Goal: Transaction & Acquisition: Download file/media

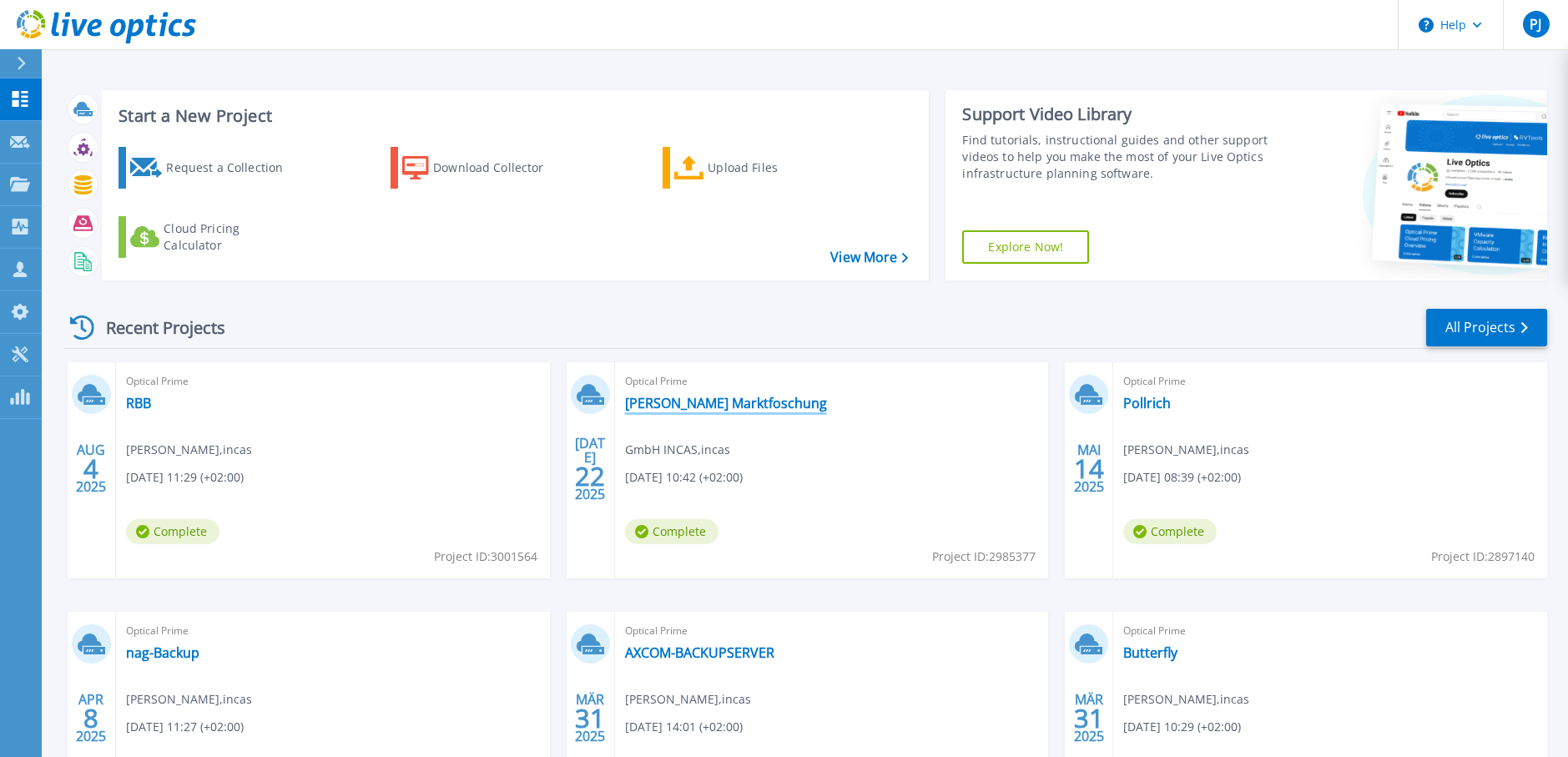
click at [721, 407] on link "[PERSON_NAME] Marktfoschung" at bounding box center [726, 403] width 202 height 17
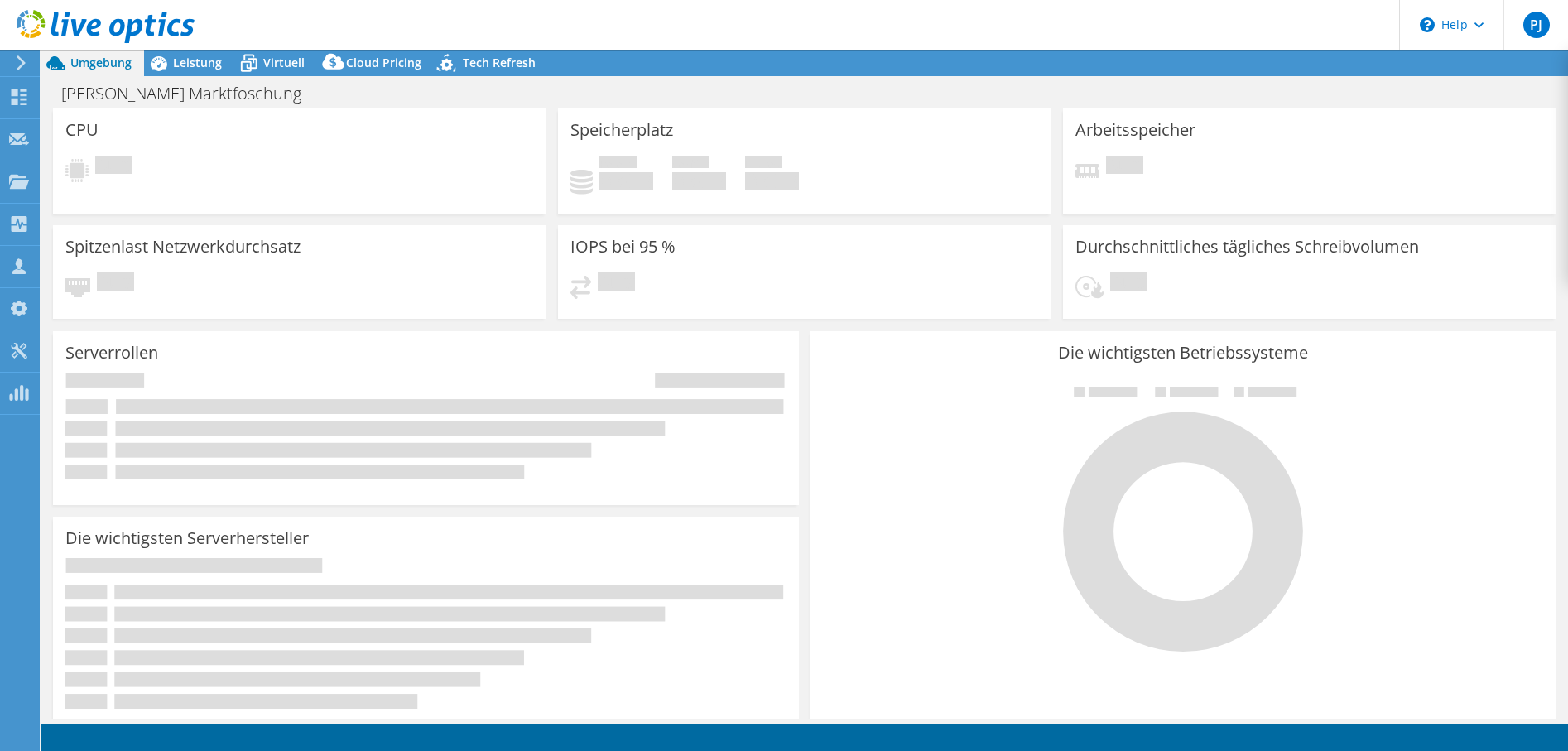
select select "EUFrankfurt"
select select "EUR"
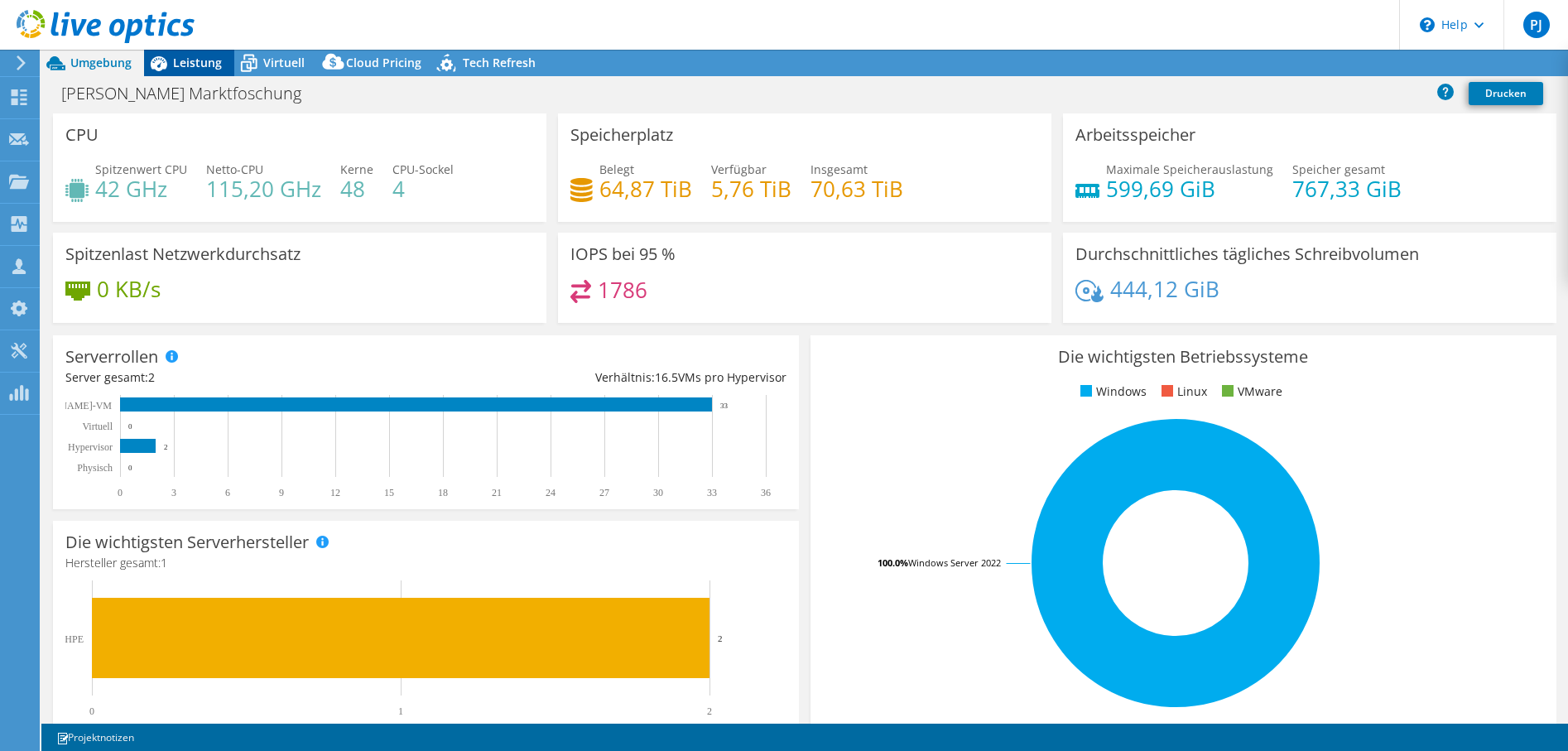
click at [209, 66] on span "Leistung" at bounding box center [198, 62] width 49 height 16
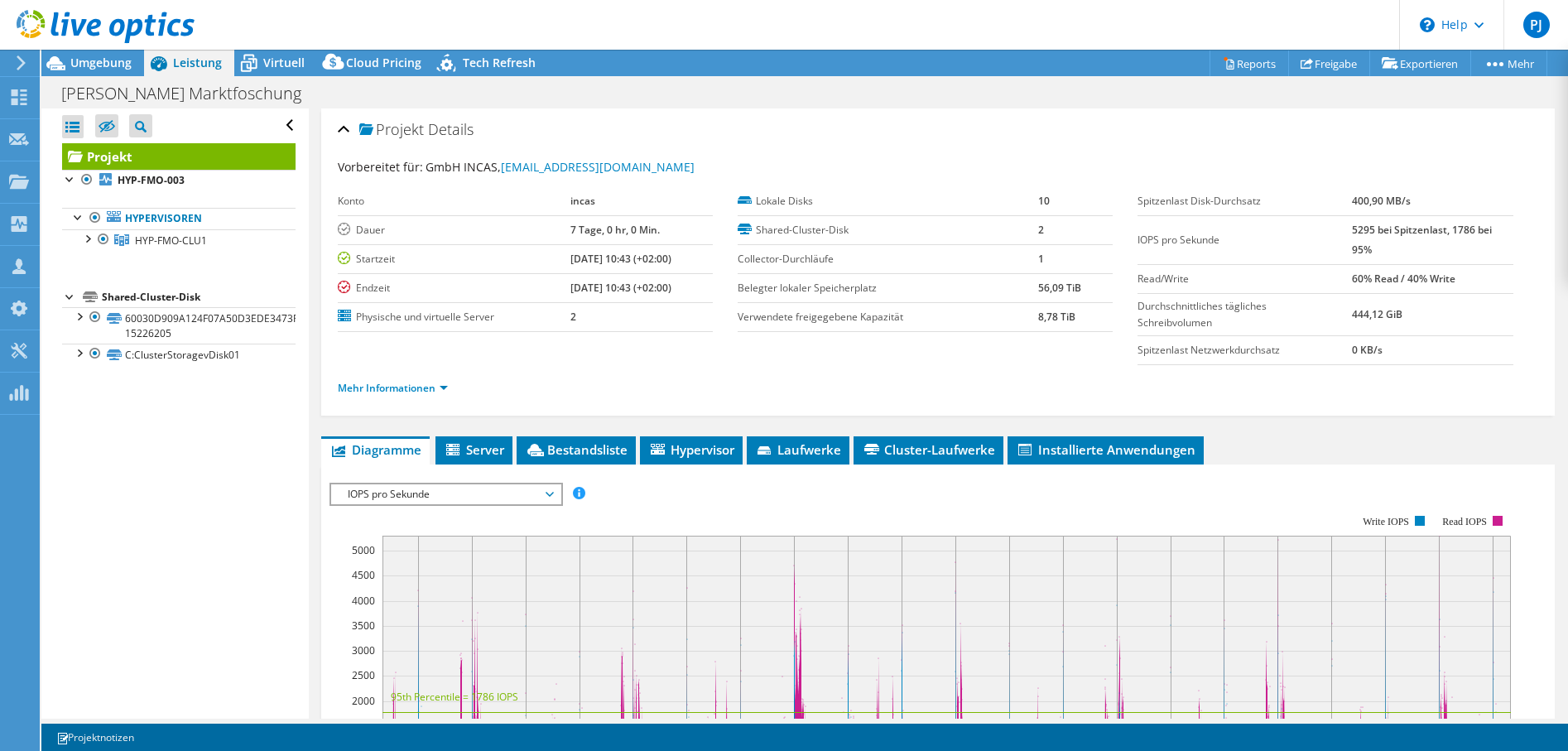
click at [186, 60] on span "Leistung" at bounding box center [198, 62] width 49 height 16
click at [86, 240] on div at bounding box center [88, 238] width 17 height 17
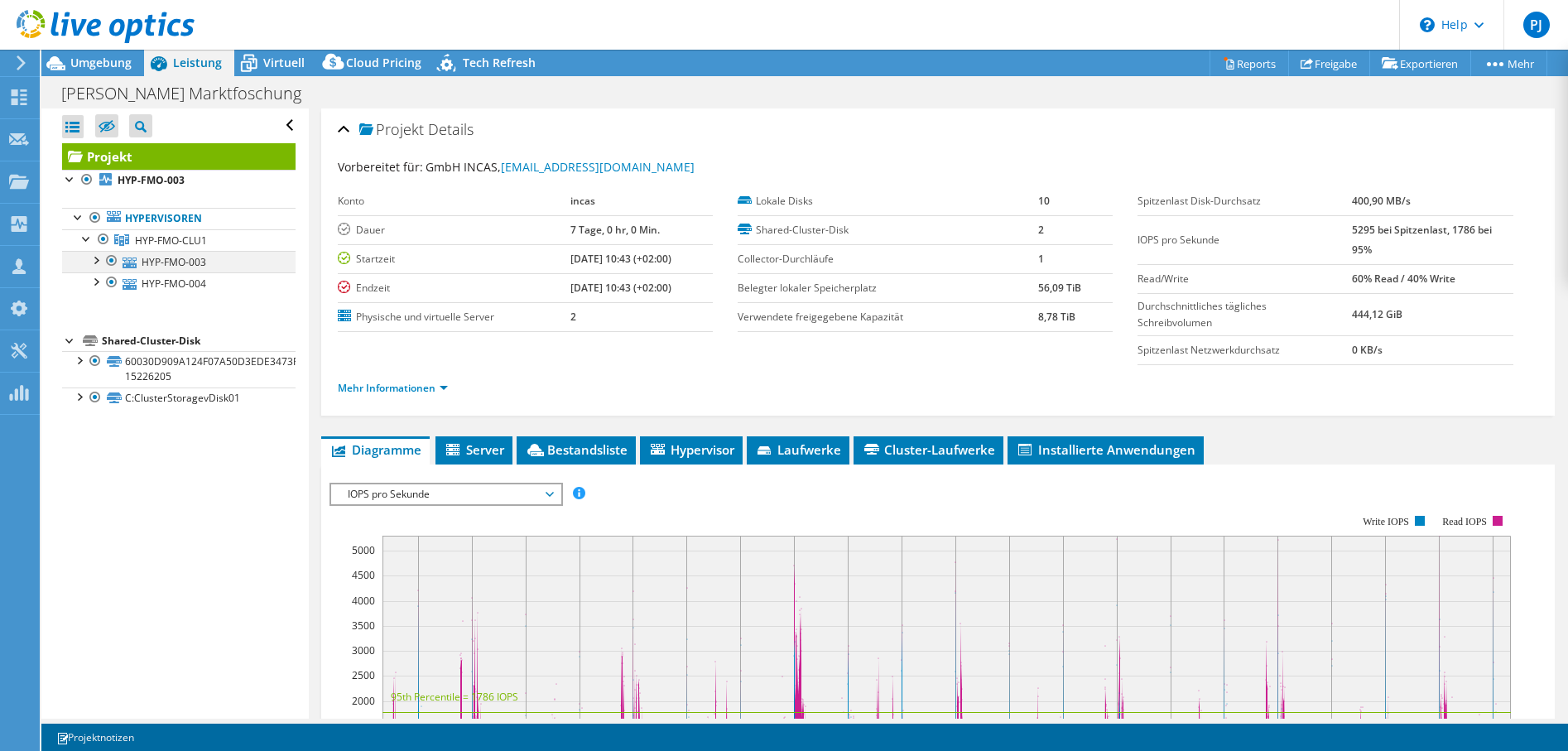
click at [95, 262] on div at bounding box center [95, 260] width 17 height 17
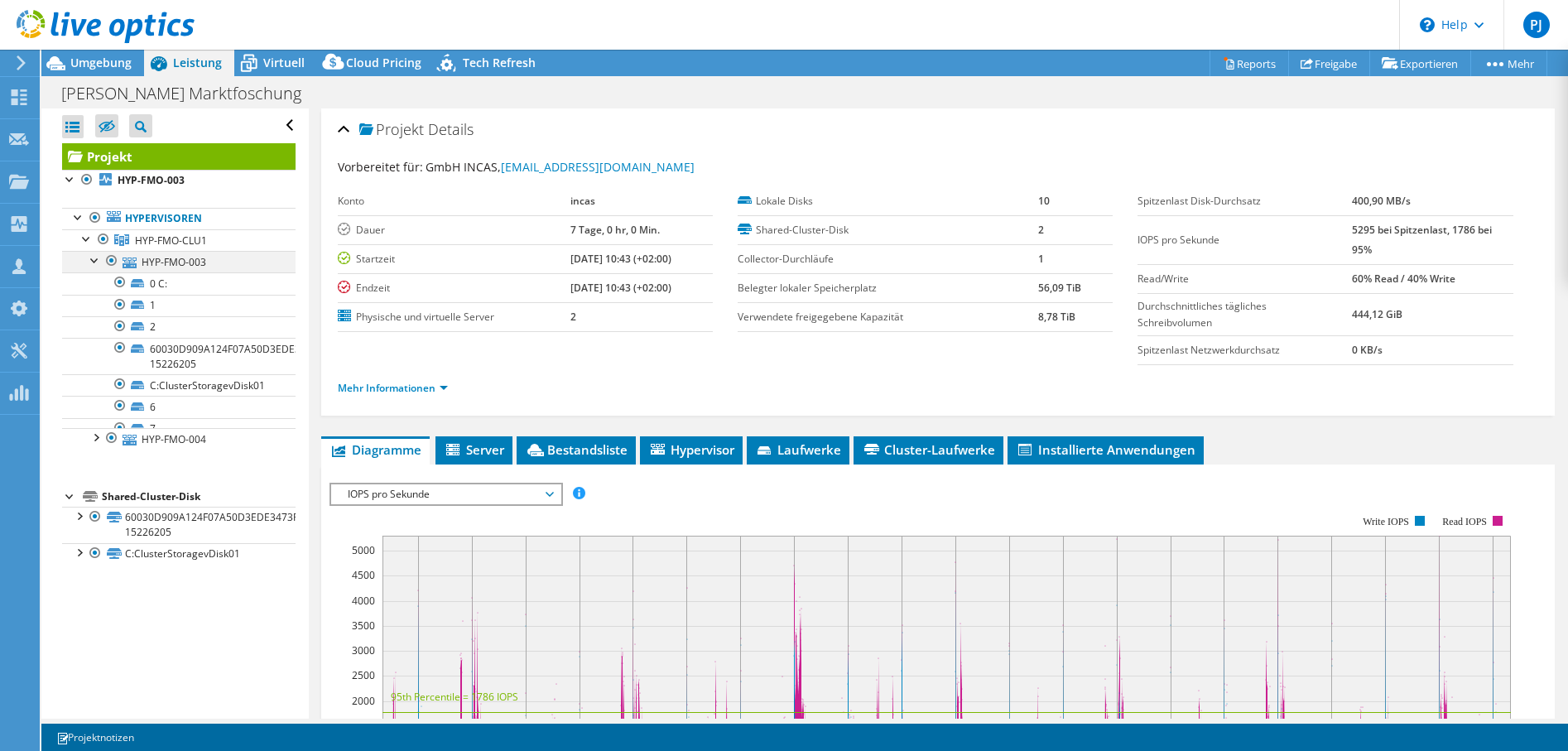
click at [99, 260] on div at bounding box center [95, 260] width 17 height 17
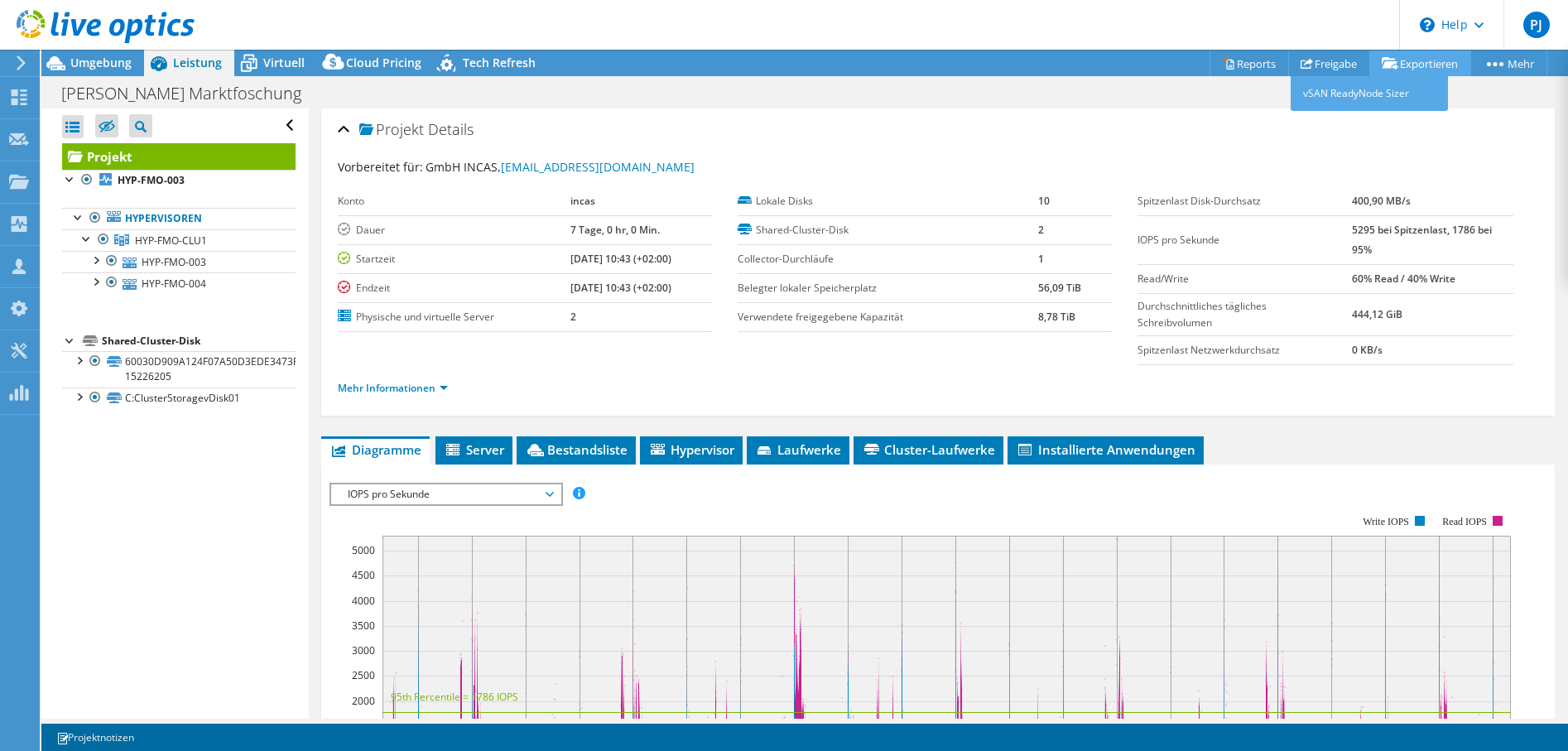
click at [1410, 65] on link "Exportieren" at bounding box center [1420, 63] width 102 height 25
click at [1302, 62] on use at bounding box center [1306, 63] width 12 height 10
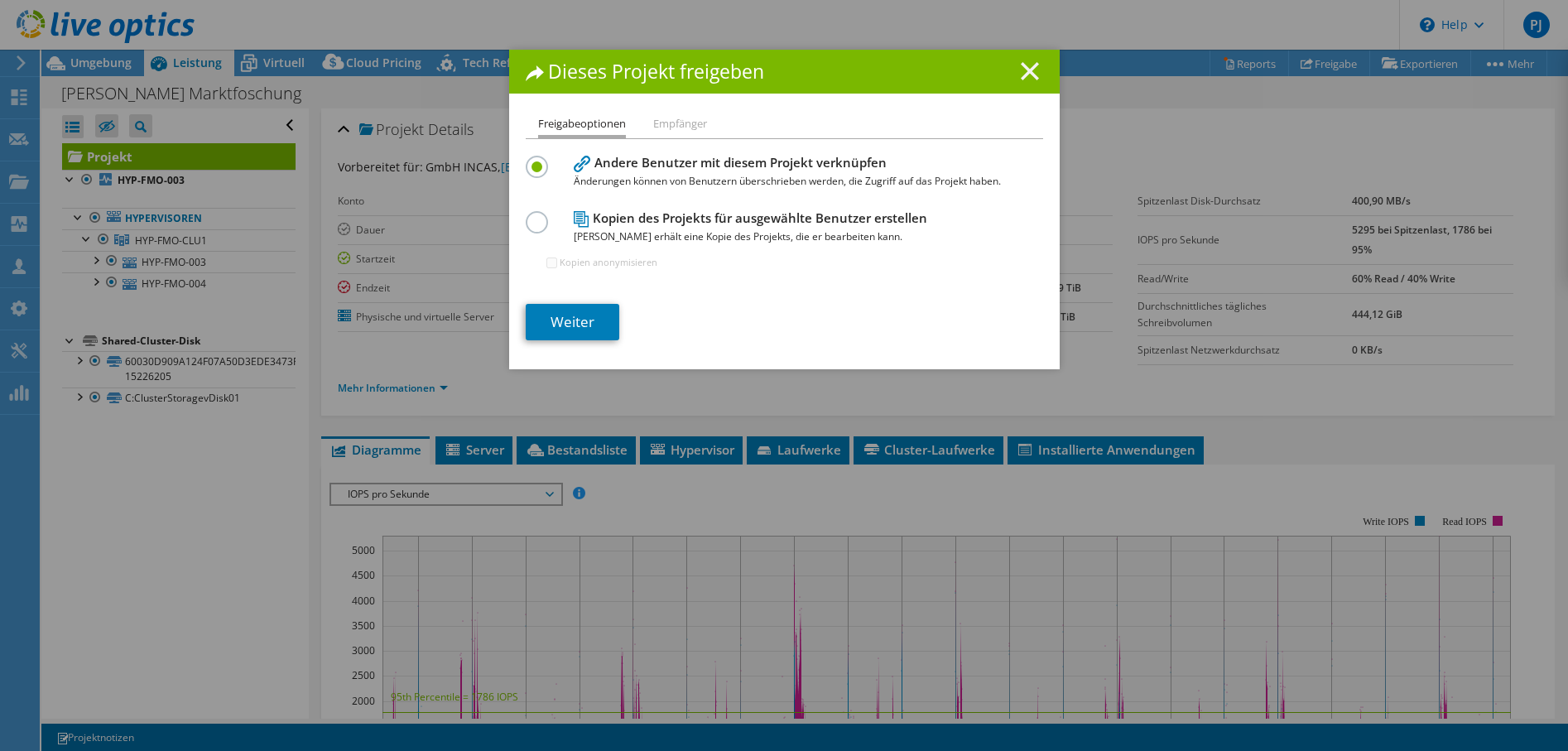
click at [1021, 72] on icon at bounding box center [1030, 71] width 18 height 18
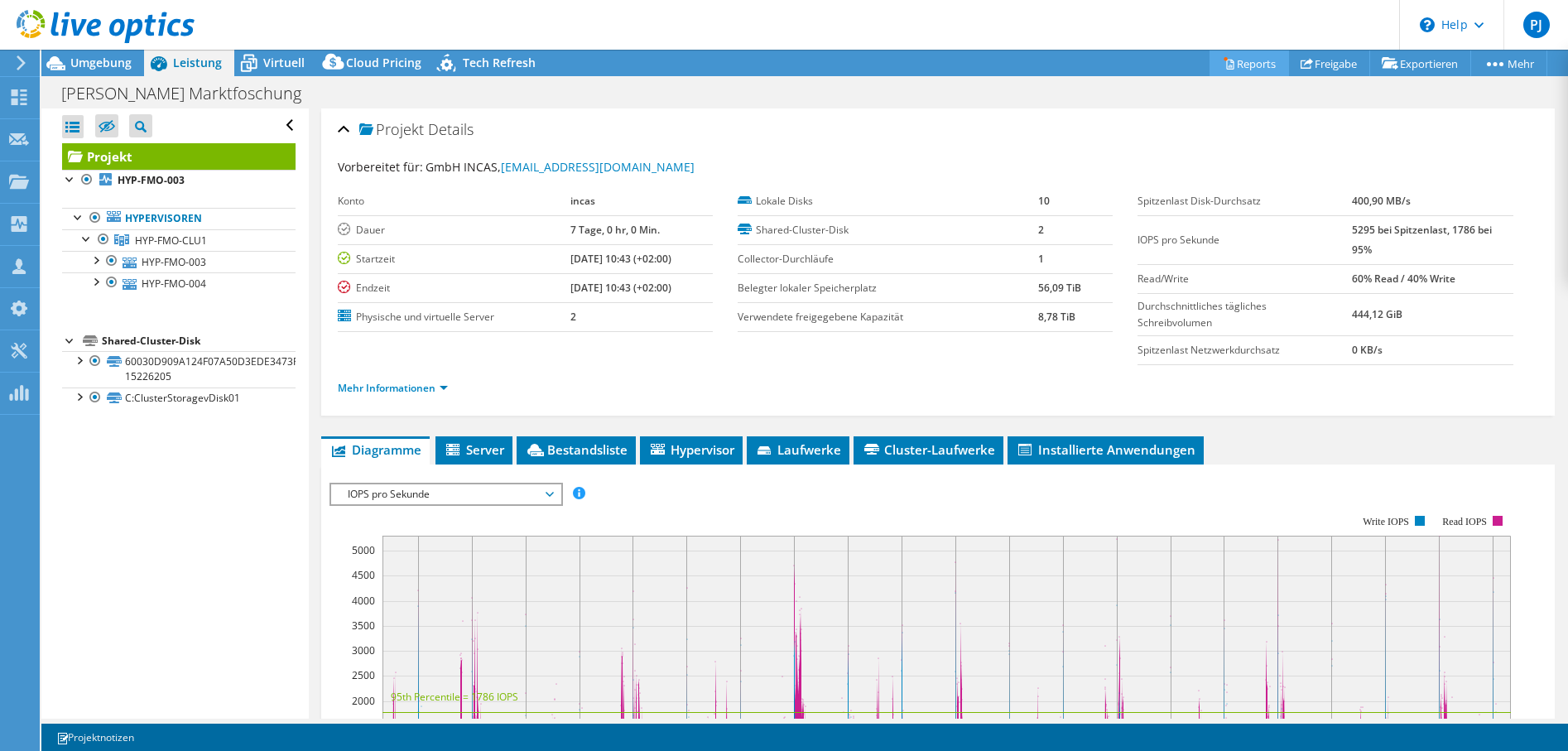
click at [1223, 61] on icon at bounding box center [1228, 63] width 12 height 12
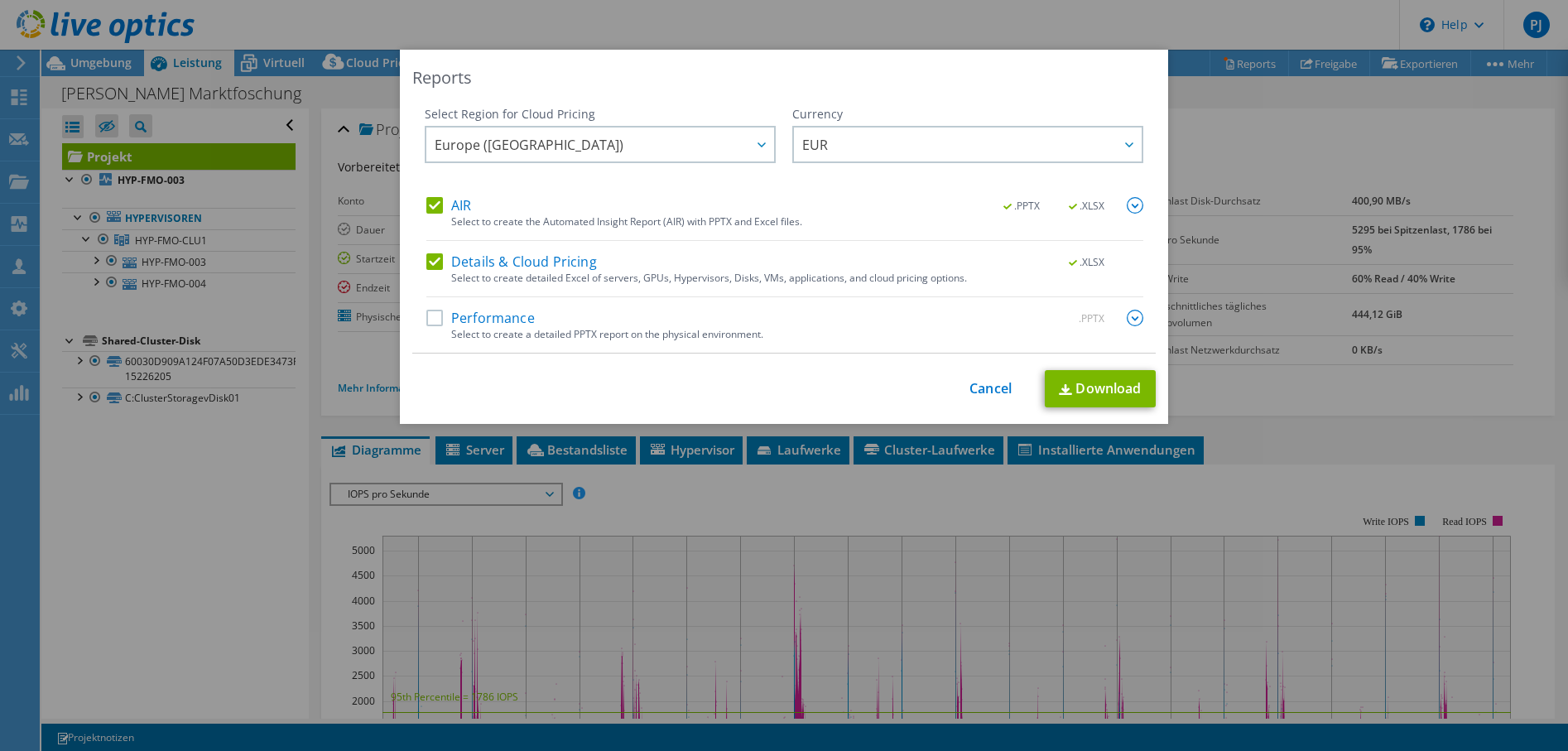
click at [431, 204] on label "AIR" at bounding box center [448, 205] width 44 height 17
click at [0, 0] on input "AIR" at bounding box center [0, 0] width 0 height 0
click at [1106, 381] on link "Download" at bounding box center [1100, 389] width 111 height 38
click at [984, 383] on link "Cancel" at bounding box center [990, 389] width 42 height 16
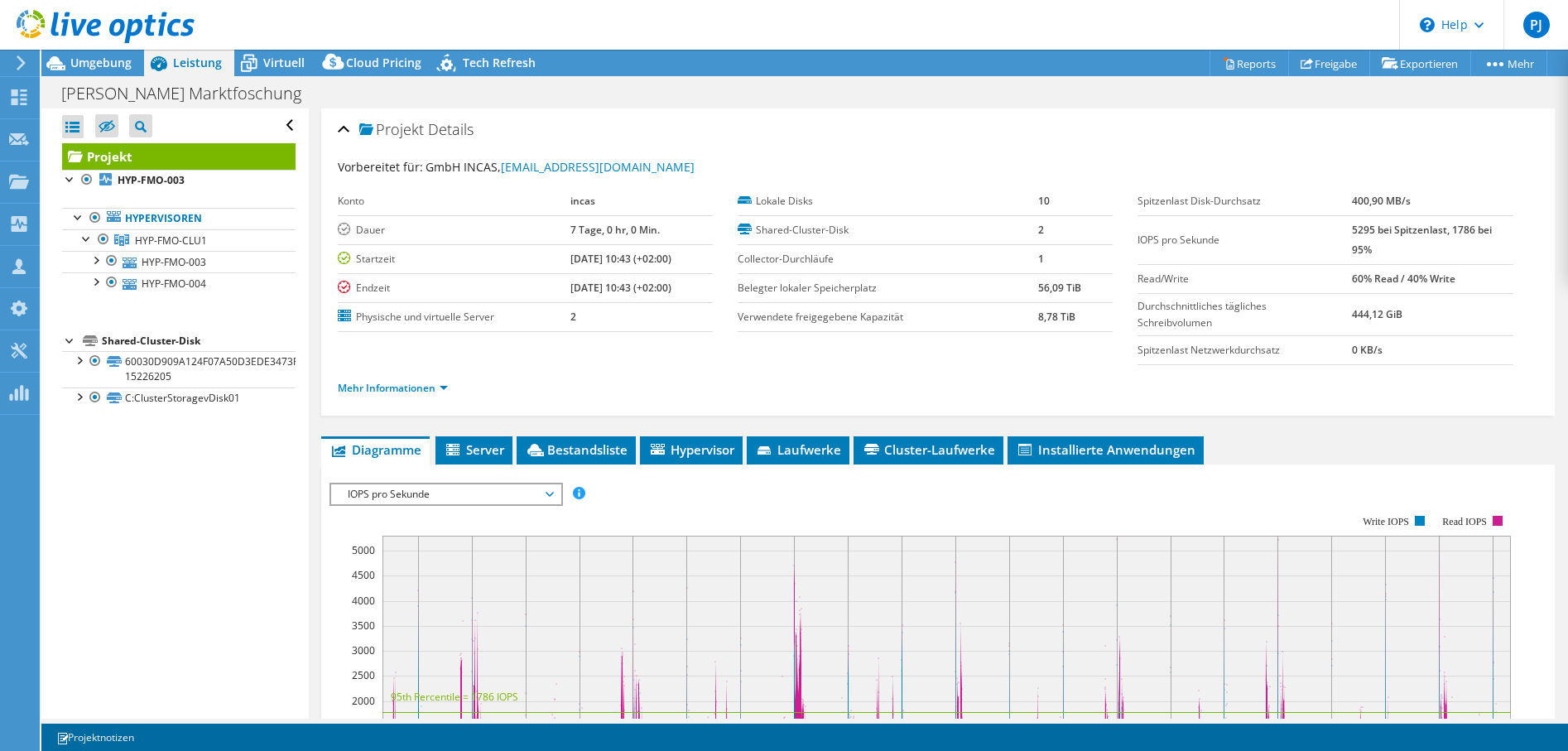
click at [38, 20] on use at bounding box center [105, 26] width 178 height 33
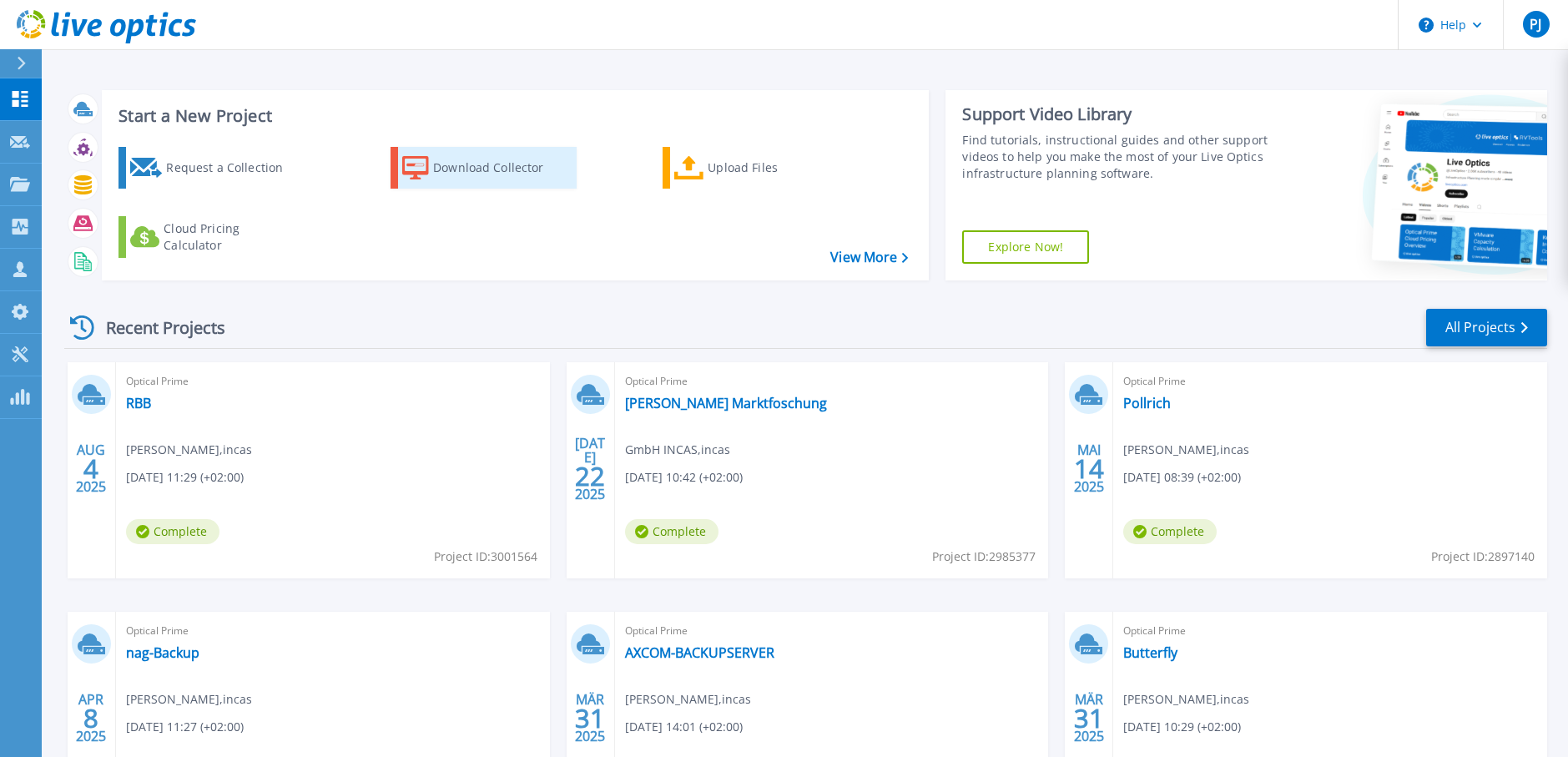
click at [434, 170] on div "Download Collector" at bounding box center [500, 167] width 134 height 33
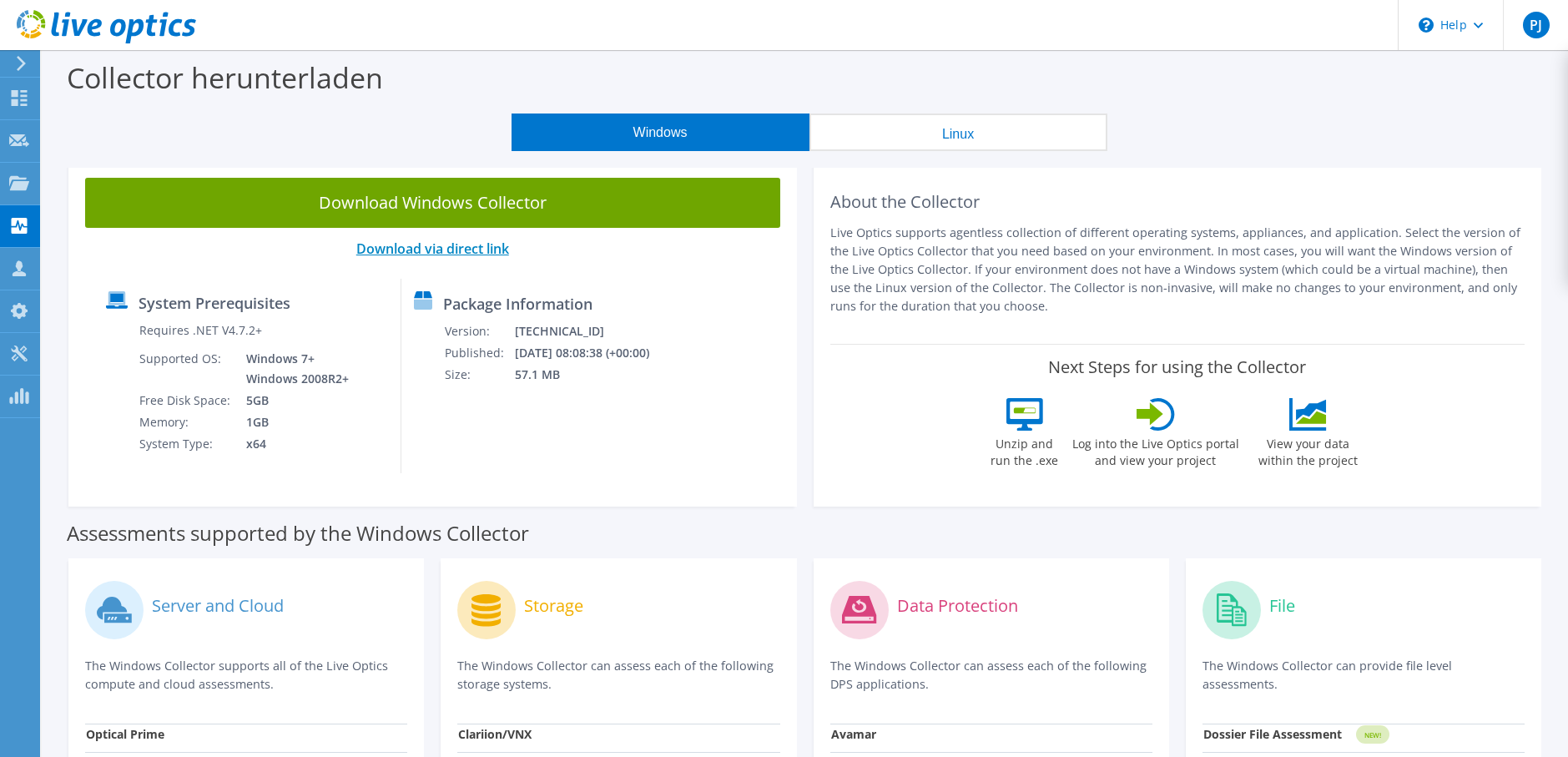
click at [434, 248] on link "Download via direct link" at bounding box center [433, 248] width 153 height 18
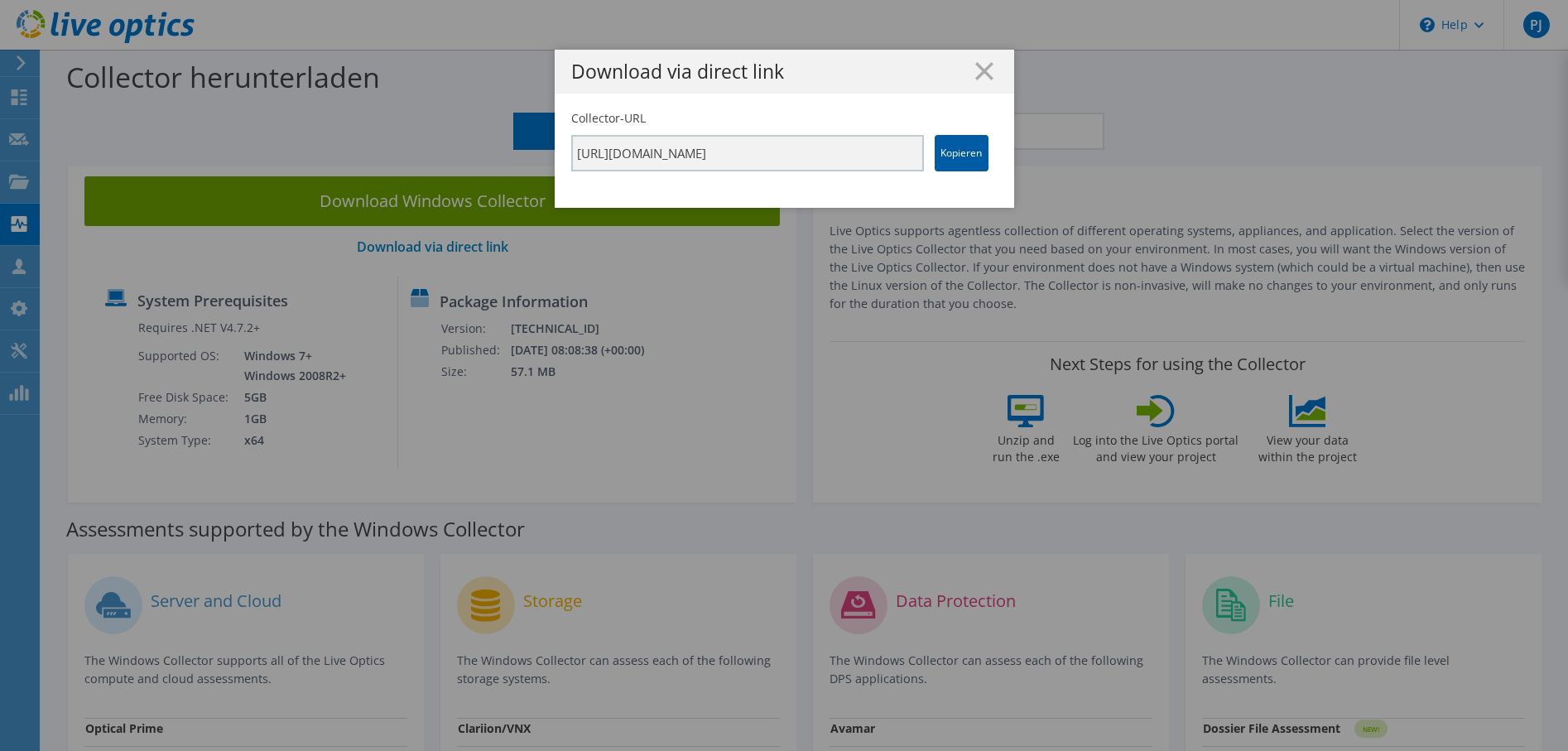
click at [938, 154] on link "Kopieren" at bounding box center [961, 152] width 54 height 37
drag, startPoint x: 938, startPoint y: 154, endPoint x: 913, endPoint y: 69, distance: 88.6
click at [913, 69] on h1 "Download via direct link" at bounding box center [784, 72] width 426 height 19
click at [978, 59] on div "Download via direct link" at bounding box center [784, 72] width 459 height 44
click at [977, 68] on icon at bounding box center [984, 71] width 18 height 18
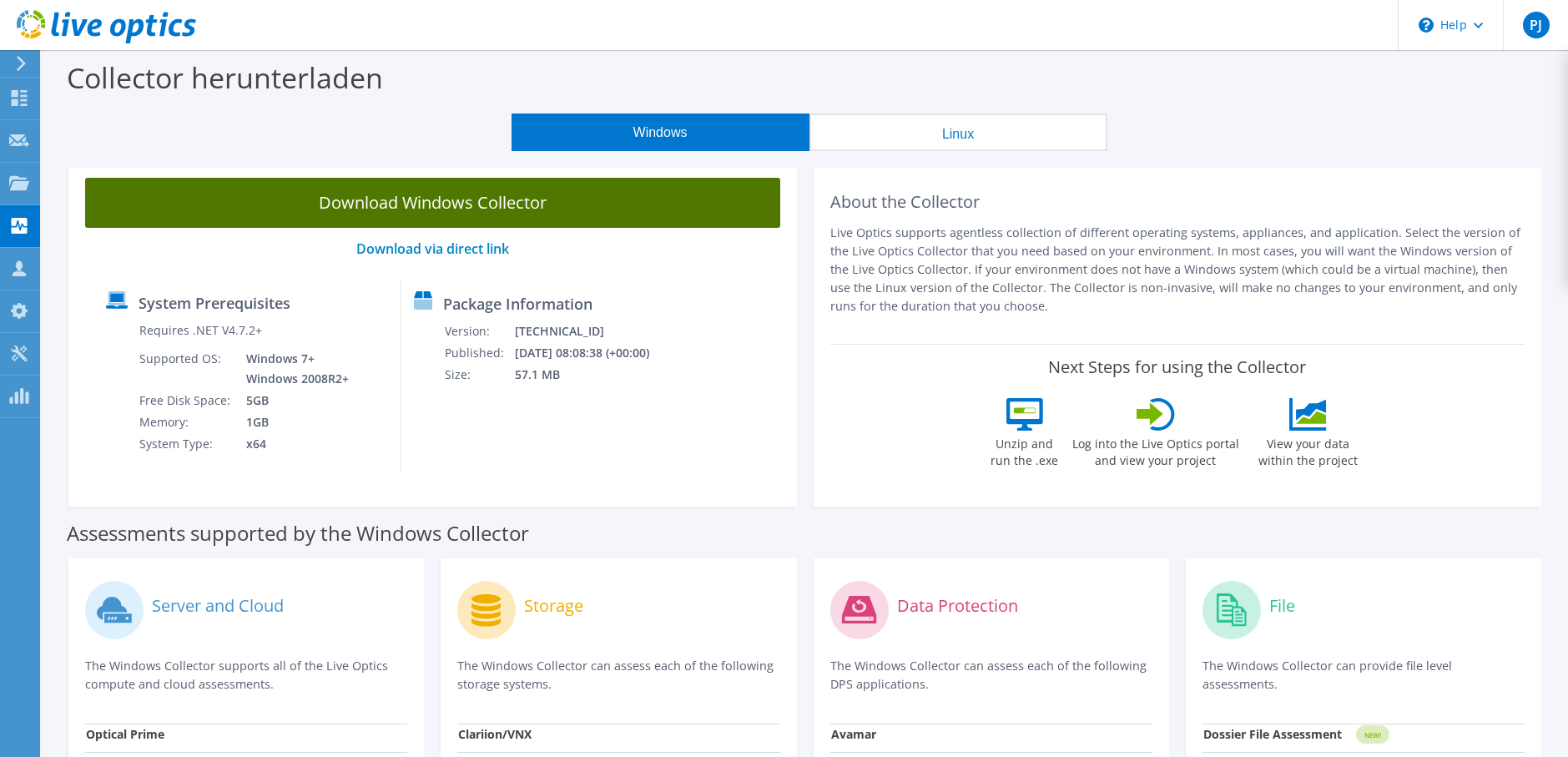
click at [510, 203] on link "Download Windows Collector" at bounding box center [433, 202] width 695 height 50
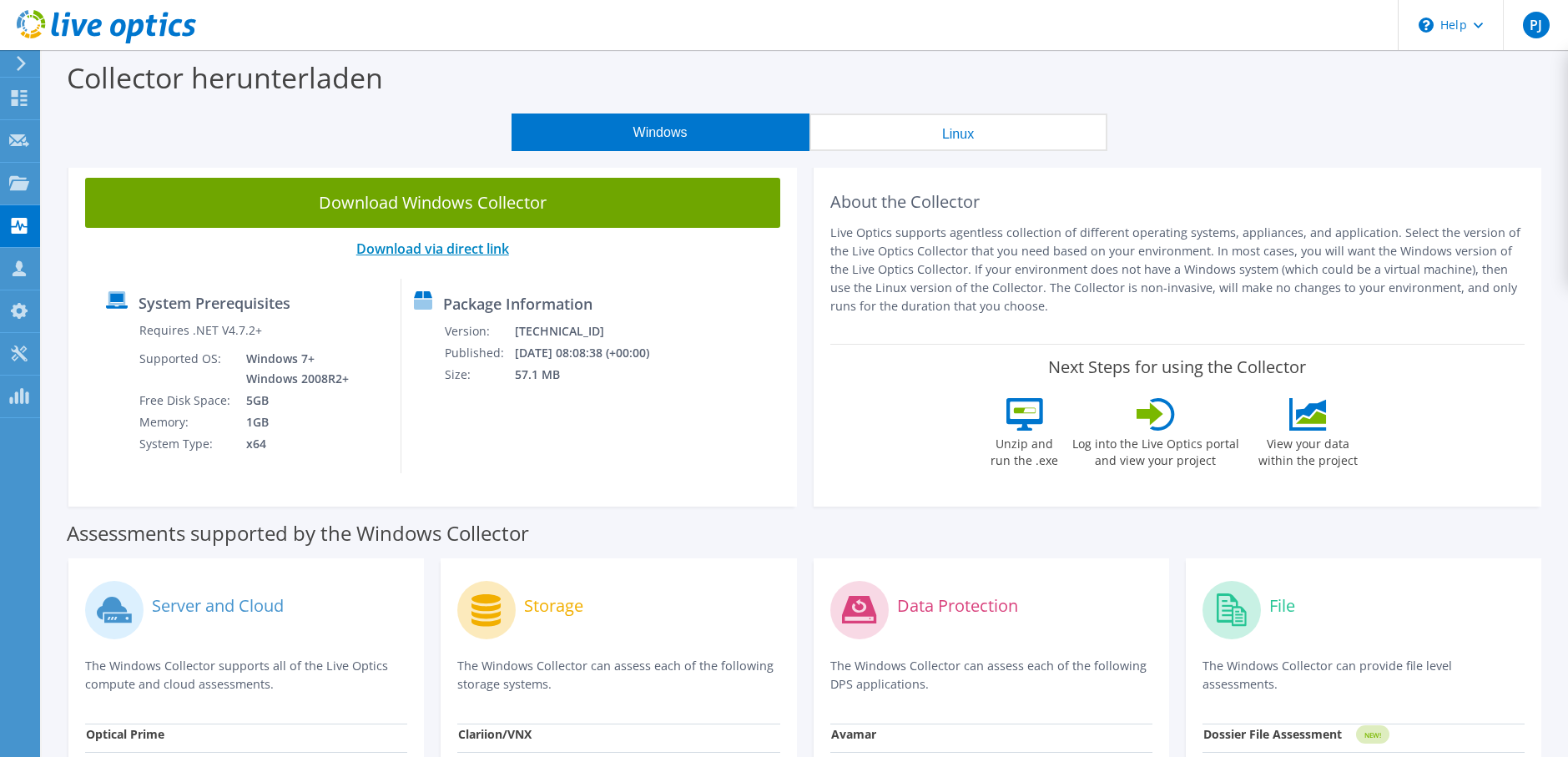
click at [476, 240] on link "Download via direct link" at bounding box center [433, 248] width 153 height 18
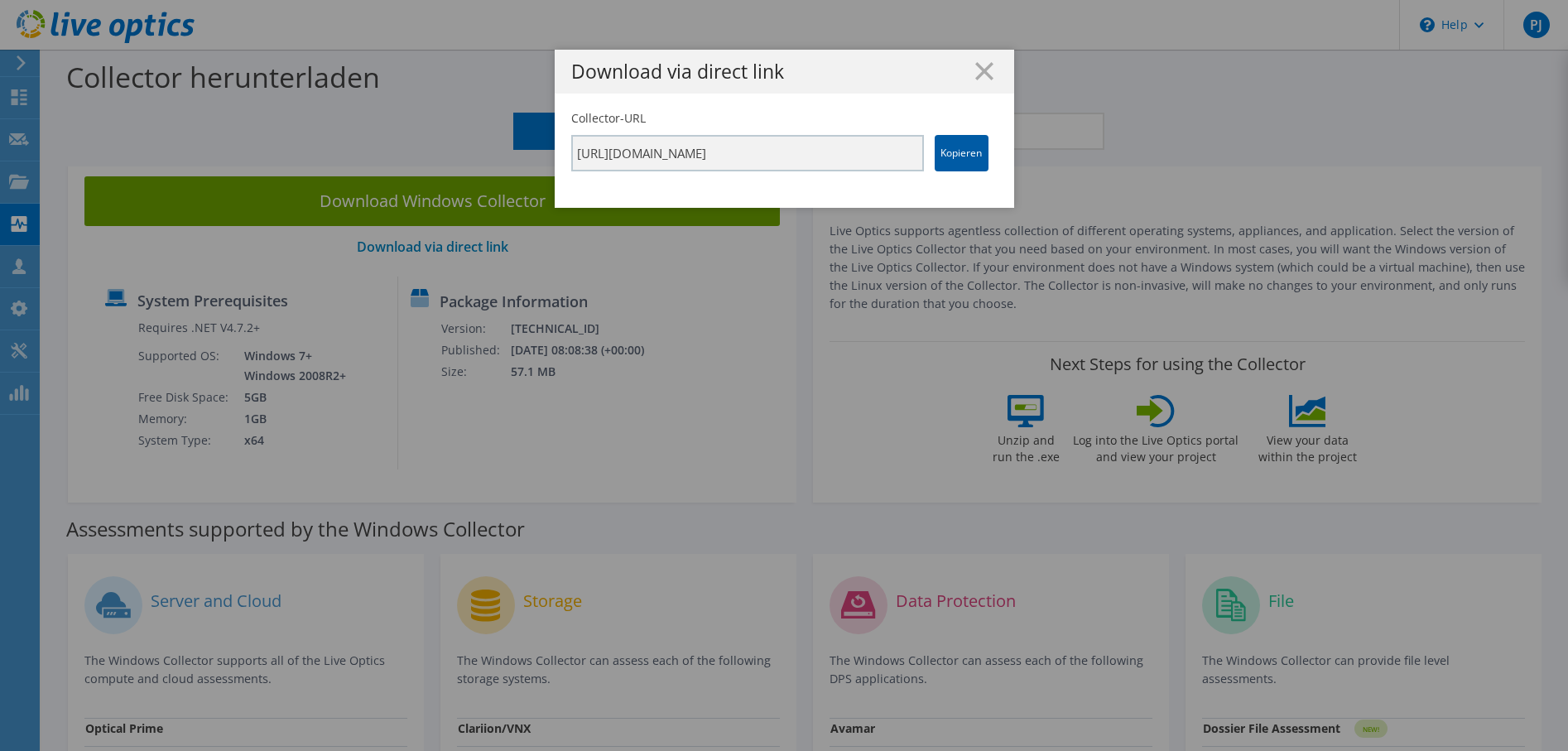
click at [941, 157] on link "Kopieren" at bounding box center [961, 152] width 54 height 37
click at [964, 72] on h1 "Download via direct link" at bounding box center [784, 72] width 426 height 19
click at [977, 70] on line at bounding box center [984, 72] width 17 height 17
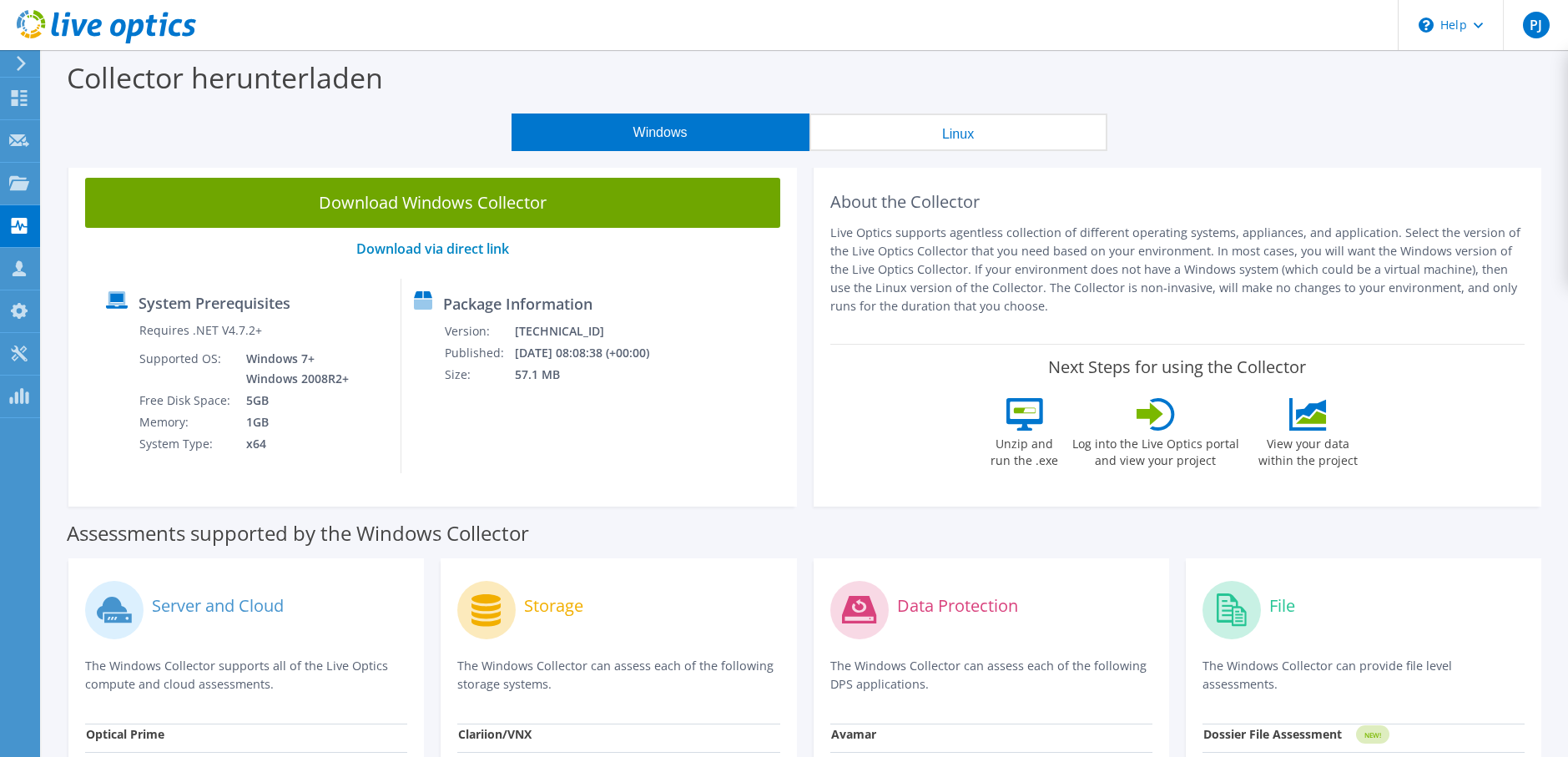
click at [1174, 211] on h2 "About the Collector" at bounding box center [1177, 201] width 695 height 20
click at [1177, 188] on div "About the Collector Live Optics supports agentless collection of different oper…" at bounding box center [1177, 251] width 695 height 149
